Goal: Task Accomplishment & Management: Manage account settings

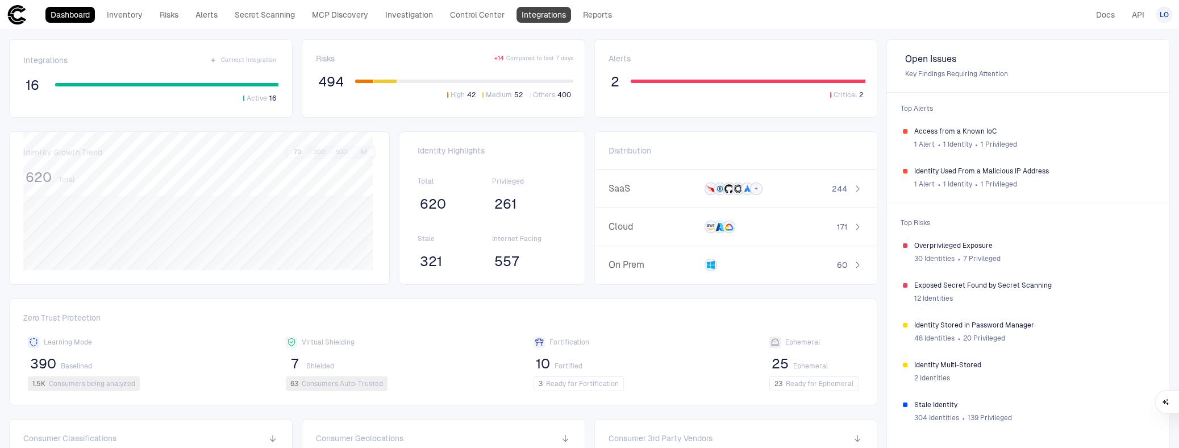
click at [539, 15] on link "Integrations" at bounding box center [544, 15] width 55 height 16
click at [960, 171] on span "Identity Used From a Malicious IP Address" at bounding box center [1033, 170] width 239 height 9
click at [1162, 16] on span "LO" at bounding box center [1164, 14] width 9 height 9
click at [1102, 70] on span "Admin Settings" at bounding box center [1108, 72] width 48 height 9
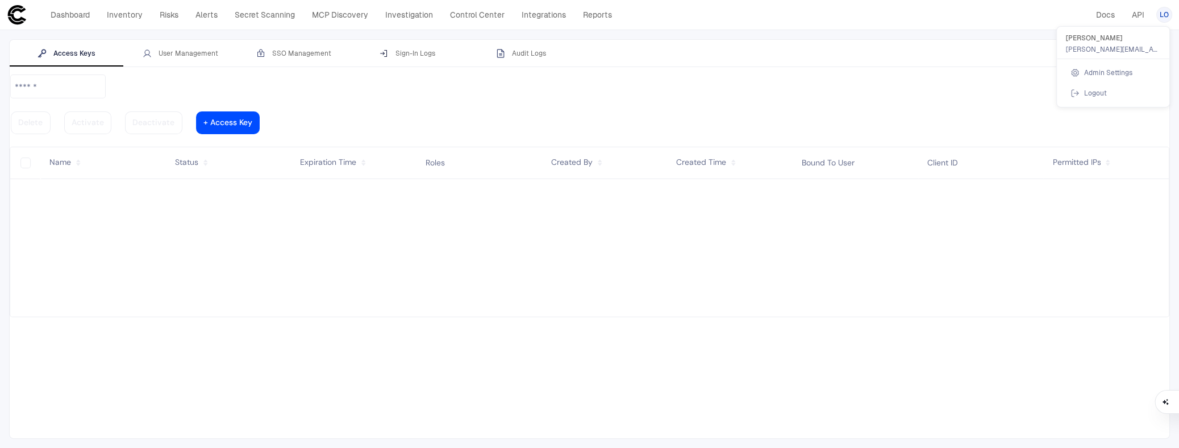
click at [870, 250] on div at bounding box center [589, 224] width 1179 height 448
click at [1163, 11] on span "LO" at bounding box center [1164, 14] width 9 height 9
click at [1101, 90] on span "Logout" at bounding box center [1095, 93] width 23 height 9
